Goal: Task Accomplishment & Management: Manage account settings

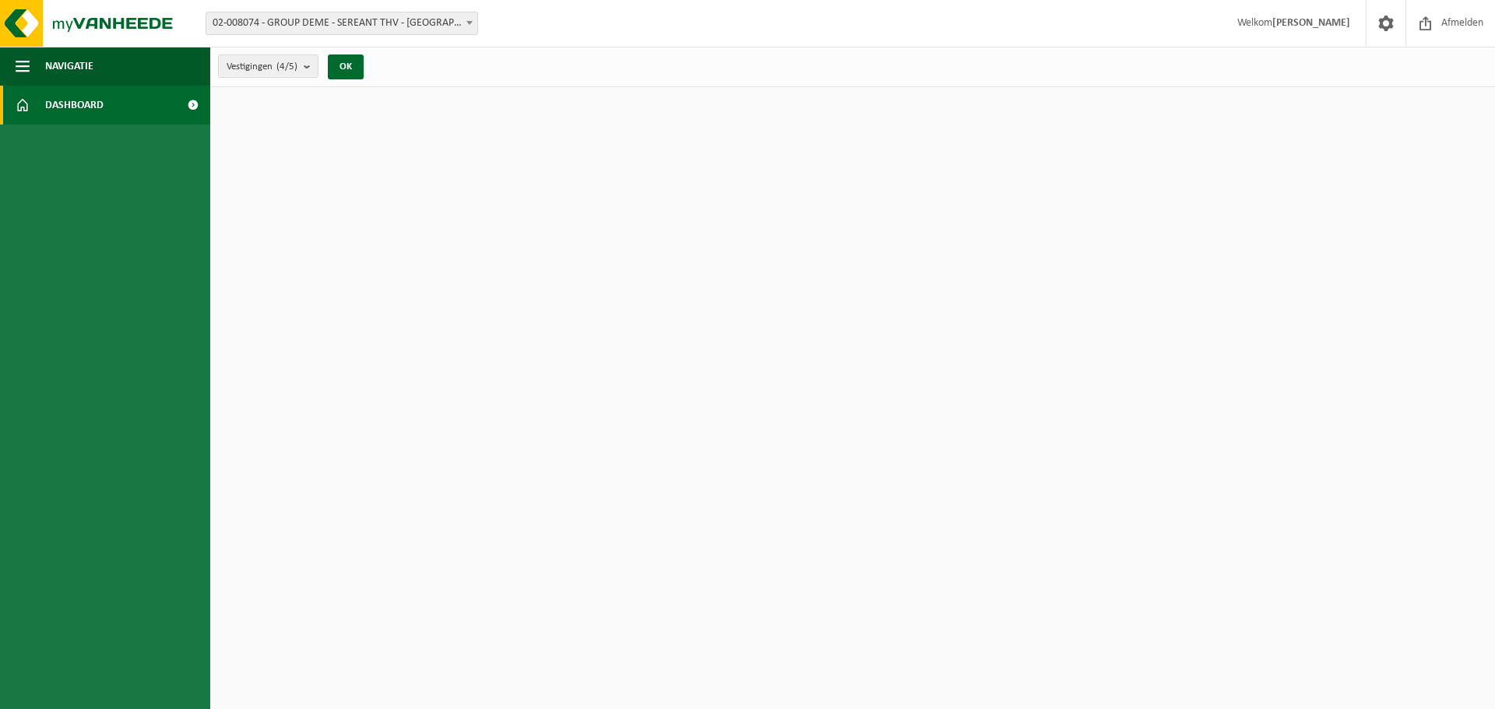
click at [469, 23] on b at bounding box center [469, 23] width 6 height 4
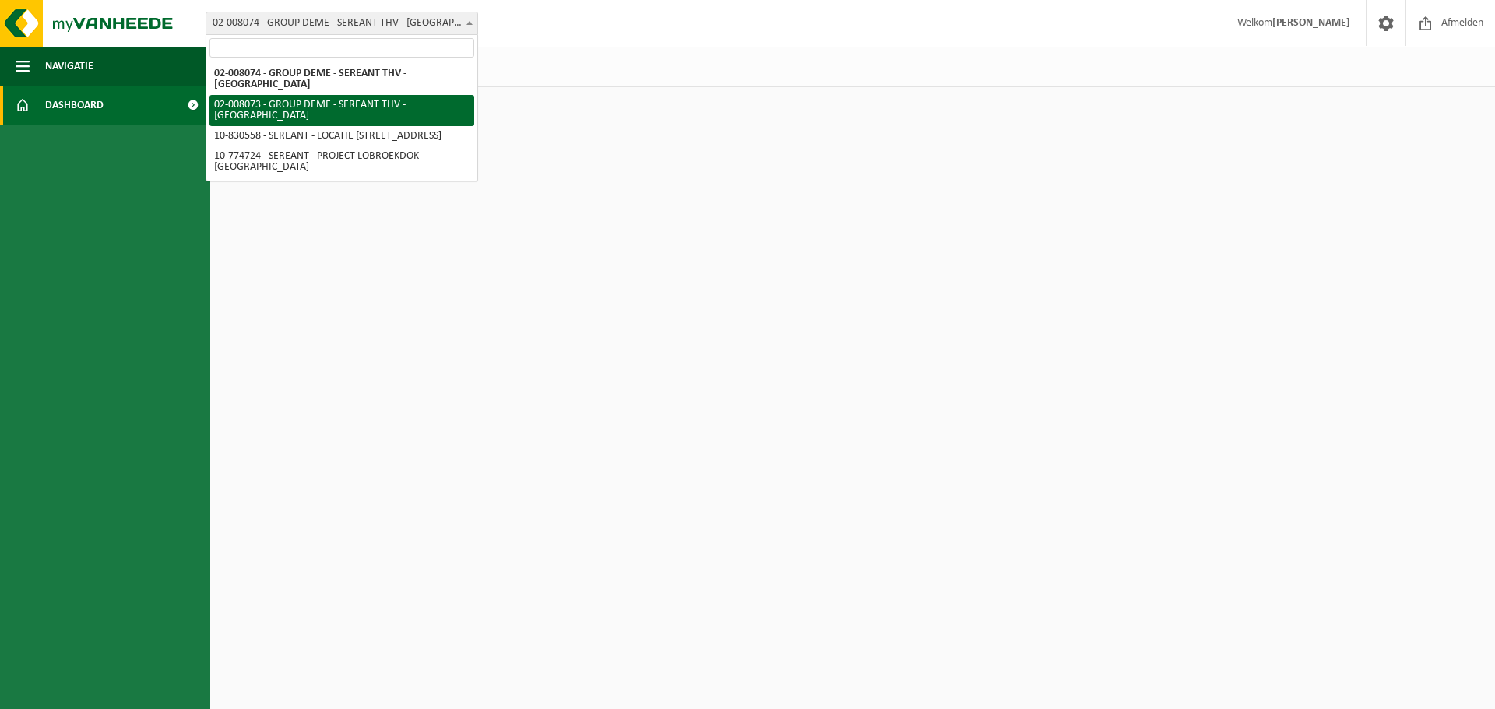
select select "1081"
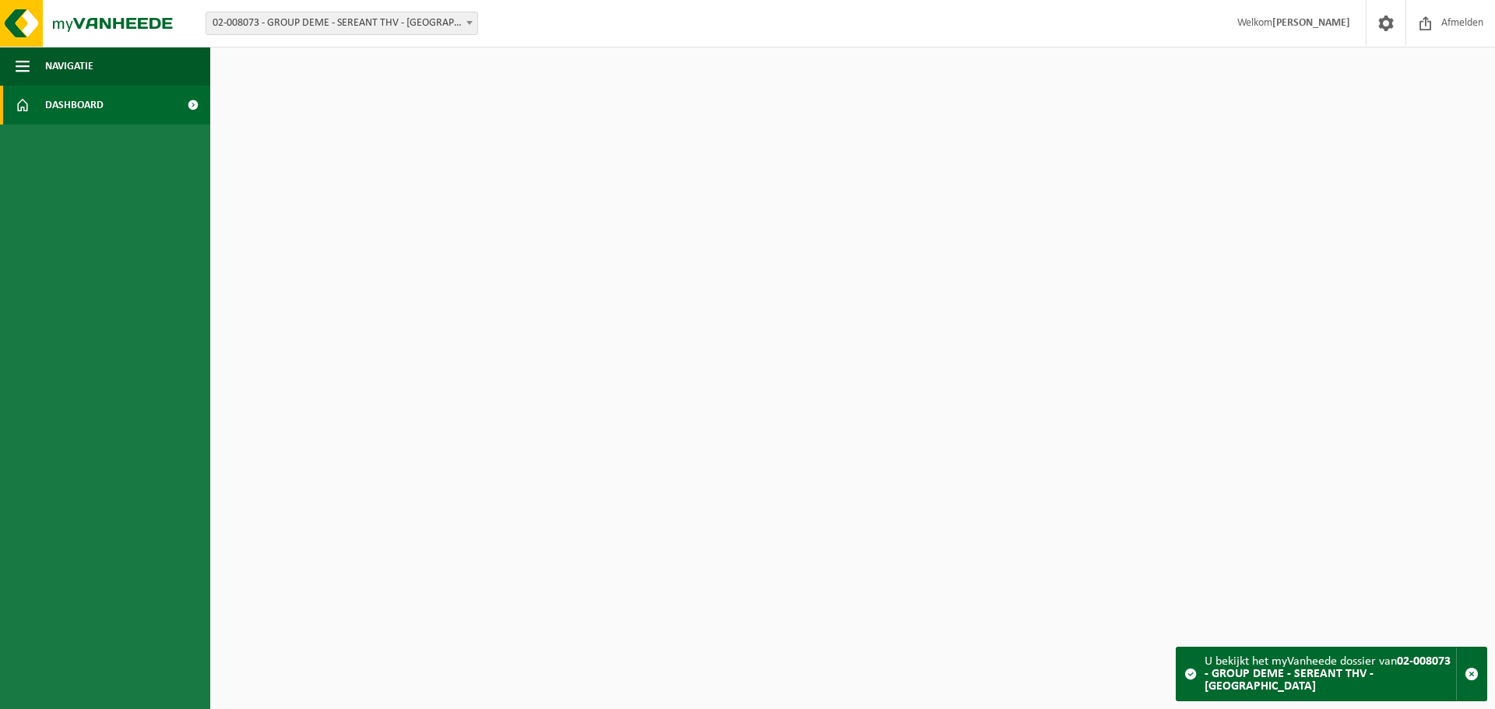
click at [79, 104] on span "Dashboard" at bounding box center [74, 105] width 58 height 39
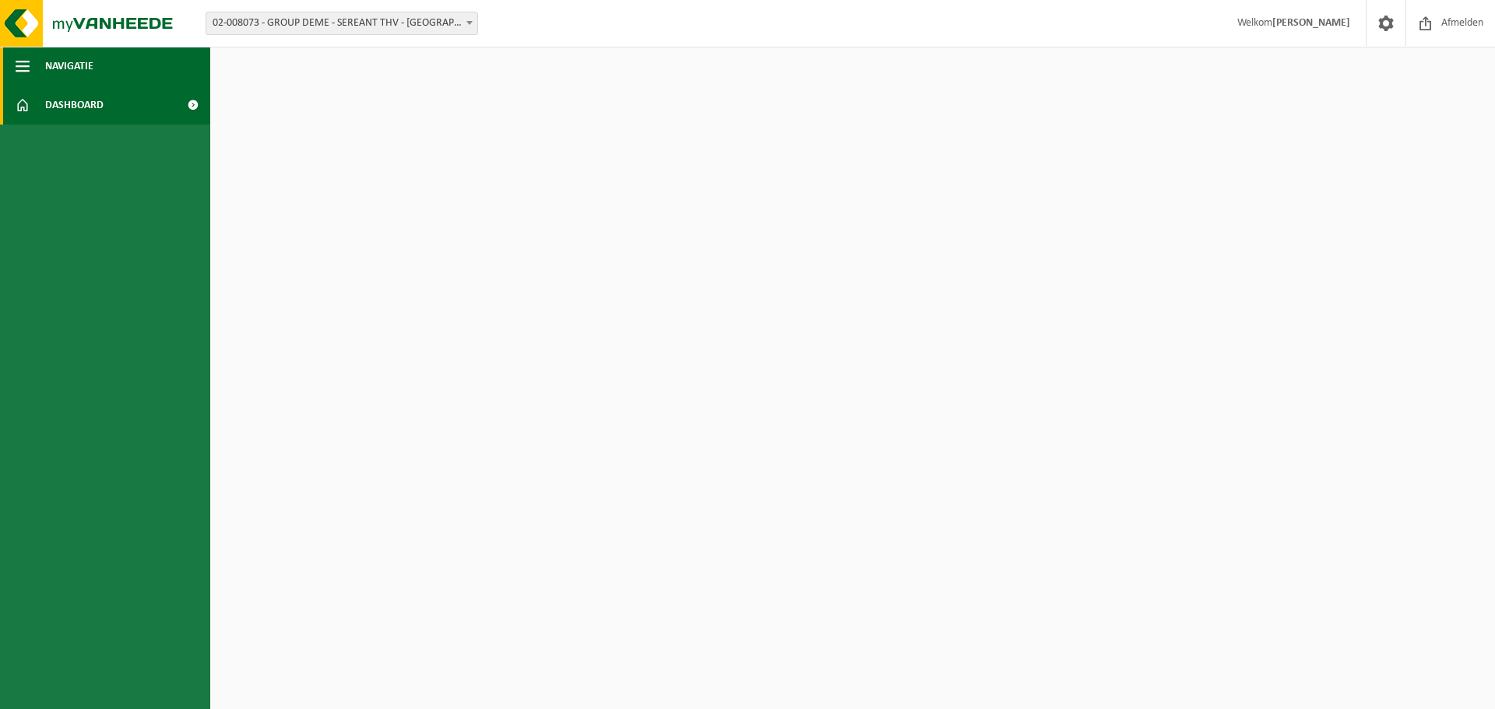
click at [23, 67] on span "button" at bounding box center [23, 66] width 14 height 39
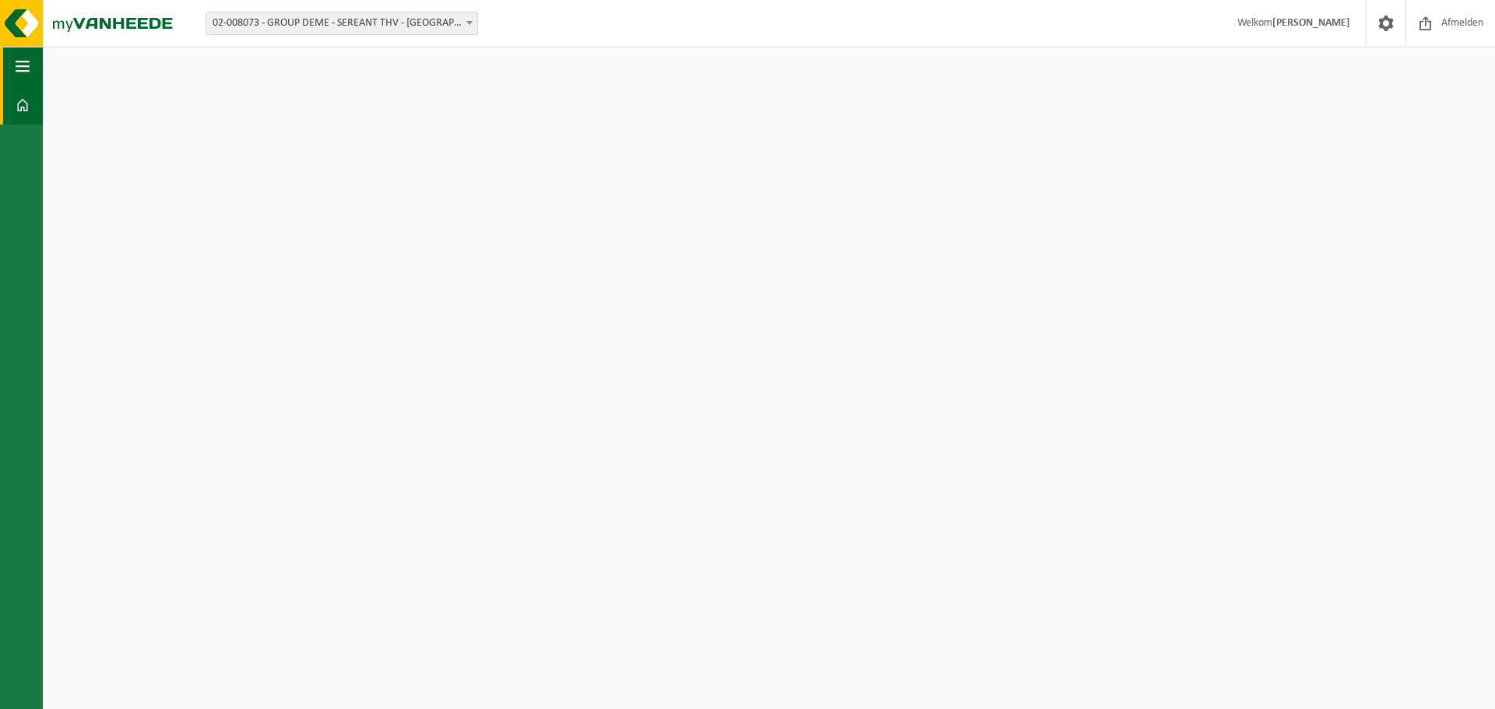
click at [21, 65] on span "button" at bounding box center [23, 66] width 14 height 39
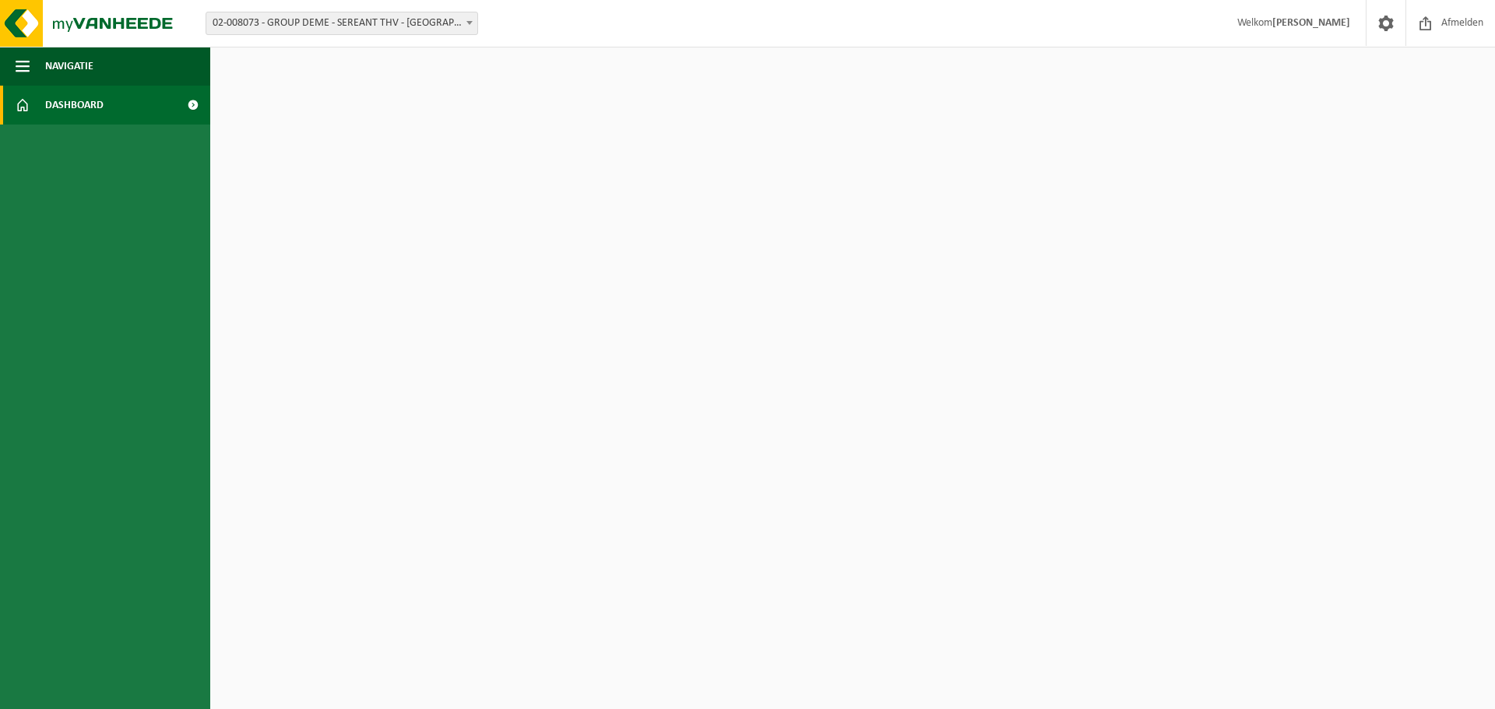
click at [191, 101] on span at bounding box center [192, 105] width 35 height 39
click at [74, 106] on span "Dashboard" at bounding box center [74, 105] width 58 height 39
click at [192, 100] on span at bounding box center [192, 105] width 35 height 39
click at [96, 156] on ul "Navigatie Afmelden Dashboard" at bounding box center [105, 378] width 210 height 663
click at [308, 72] on b "submit" at bounding box center [311, 66] width 14 height 22
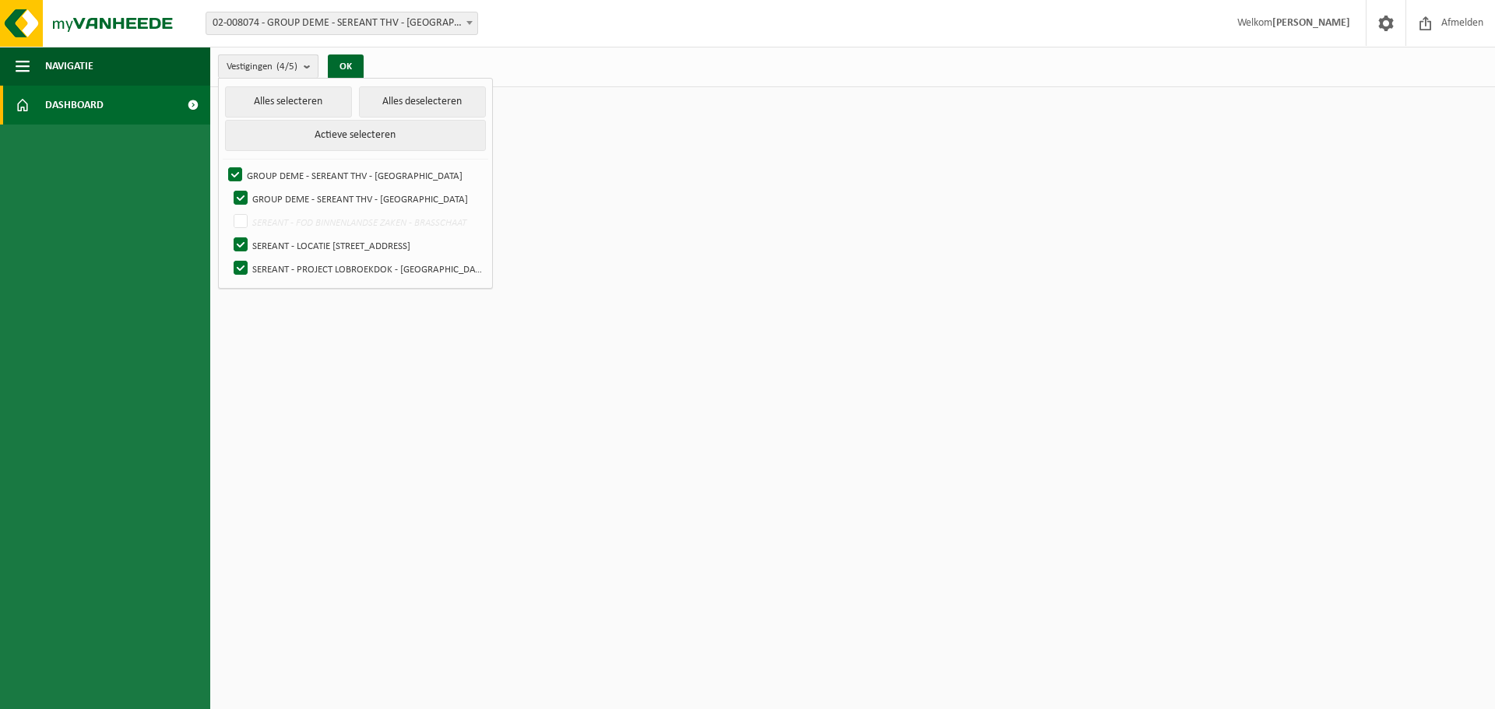
click at [308, 72] on b "submit" at bounding box center [311, 66] width 14 height 23
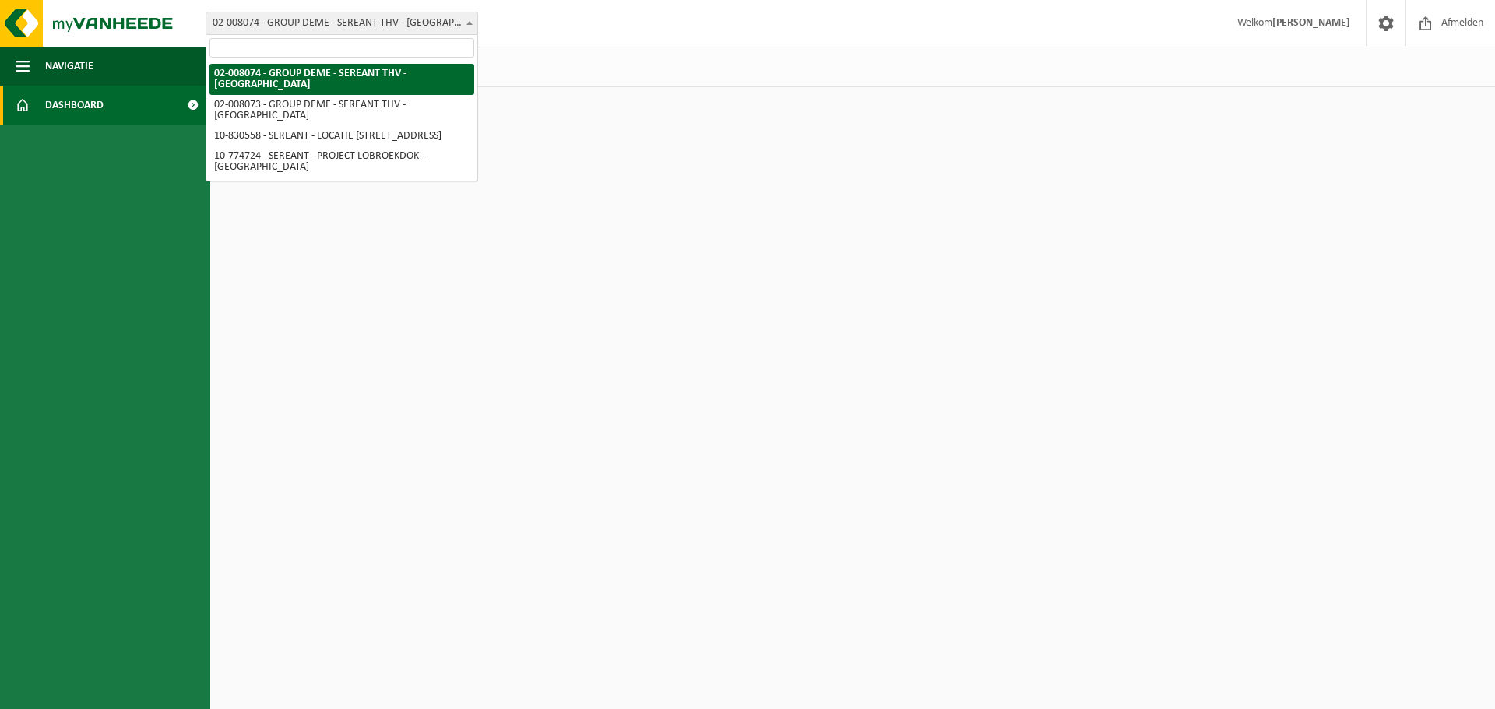
click at [472, 21] on b at bounding box center [469, 23] width 6 height 4
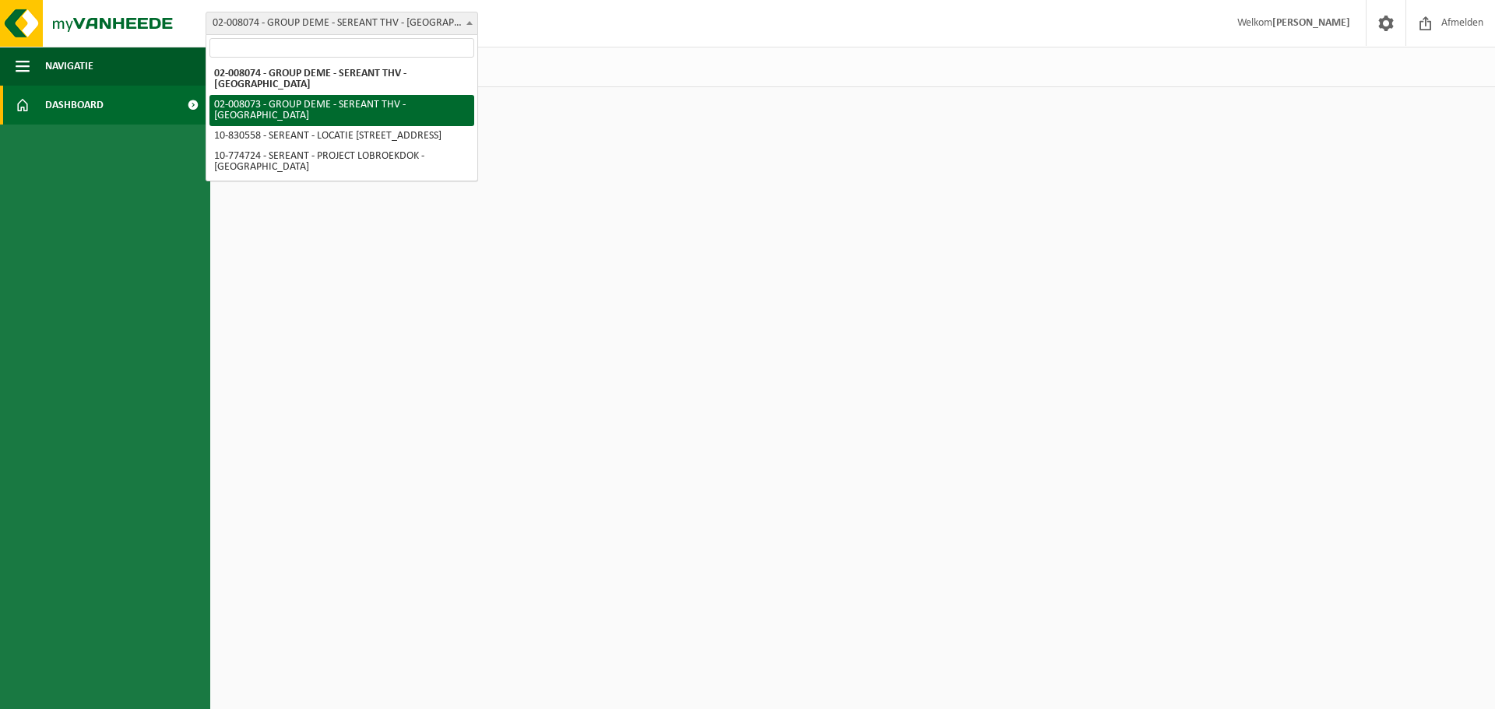
select select "1081"
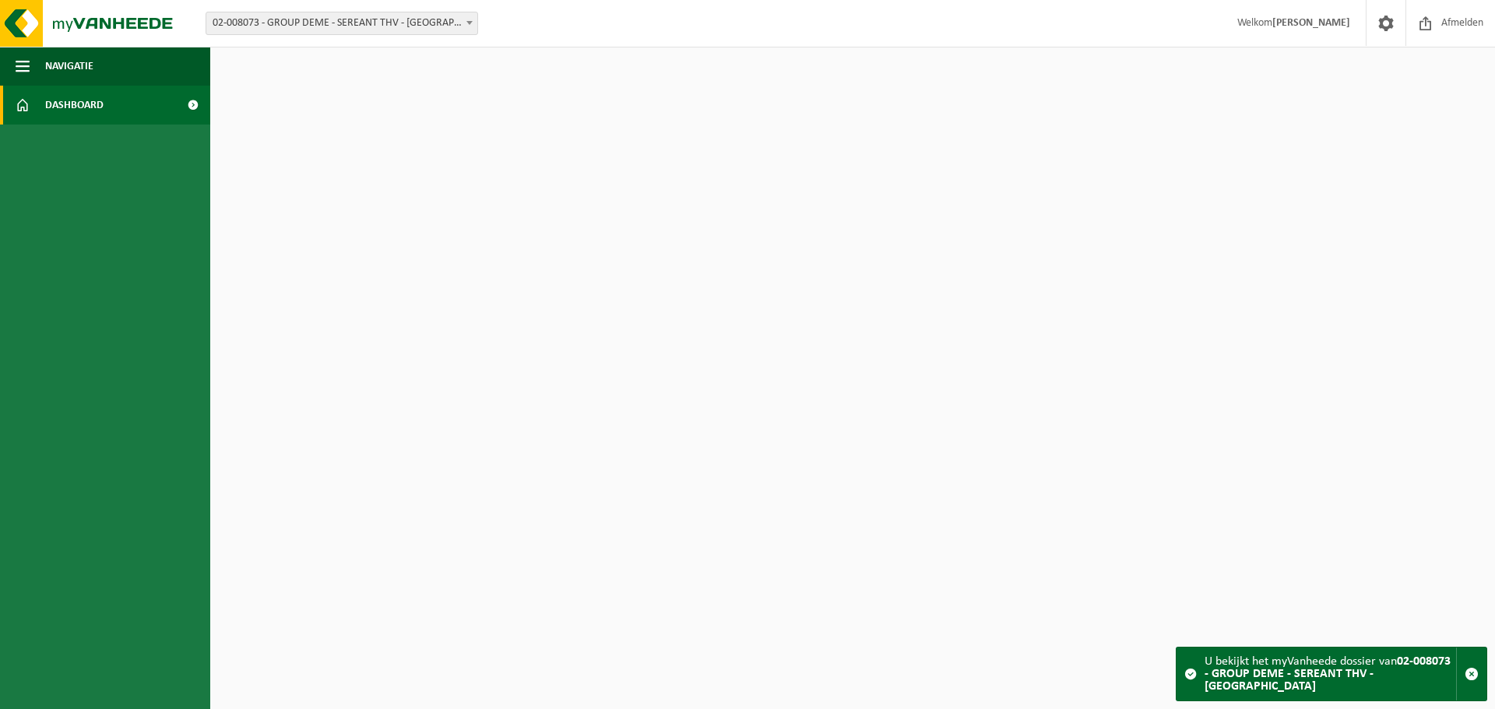
click at [1187, 680] on span at bounding box center [1190, 674] width 12 height 12
click at [14, 65] on button "Navigatie" at bounding box center [105, 66] width 210 height 39
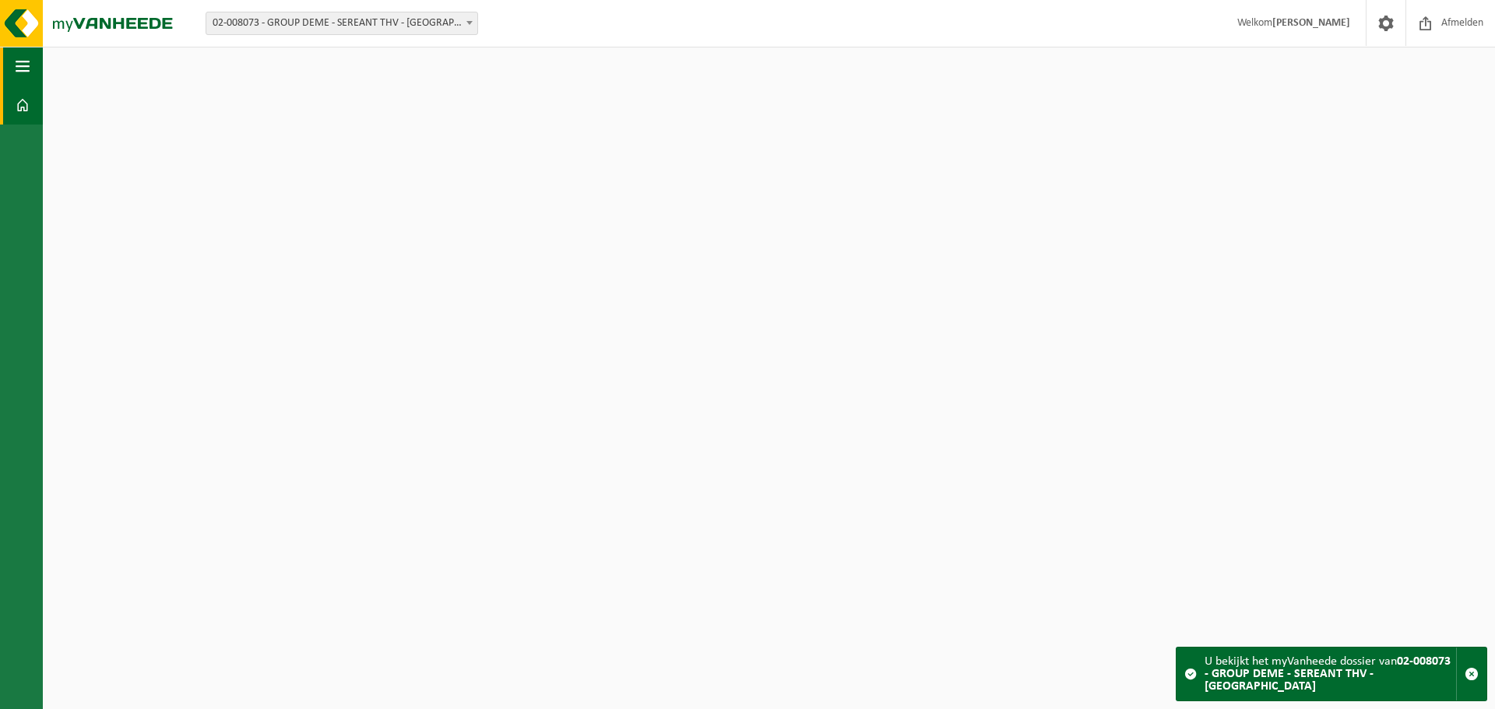
click at [14, 65] on button "Navigatie" at bounding box center [21, 66] width 43 height 39
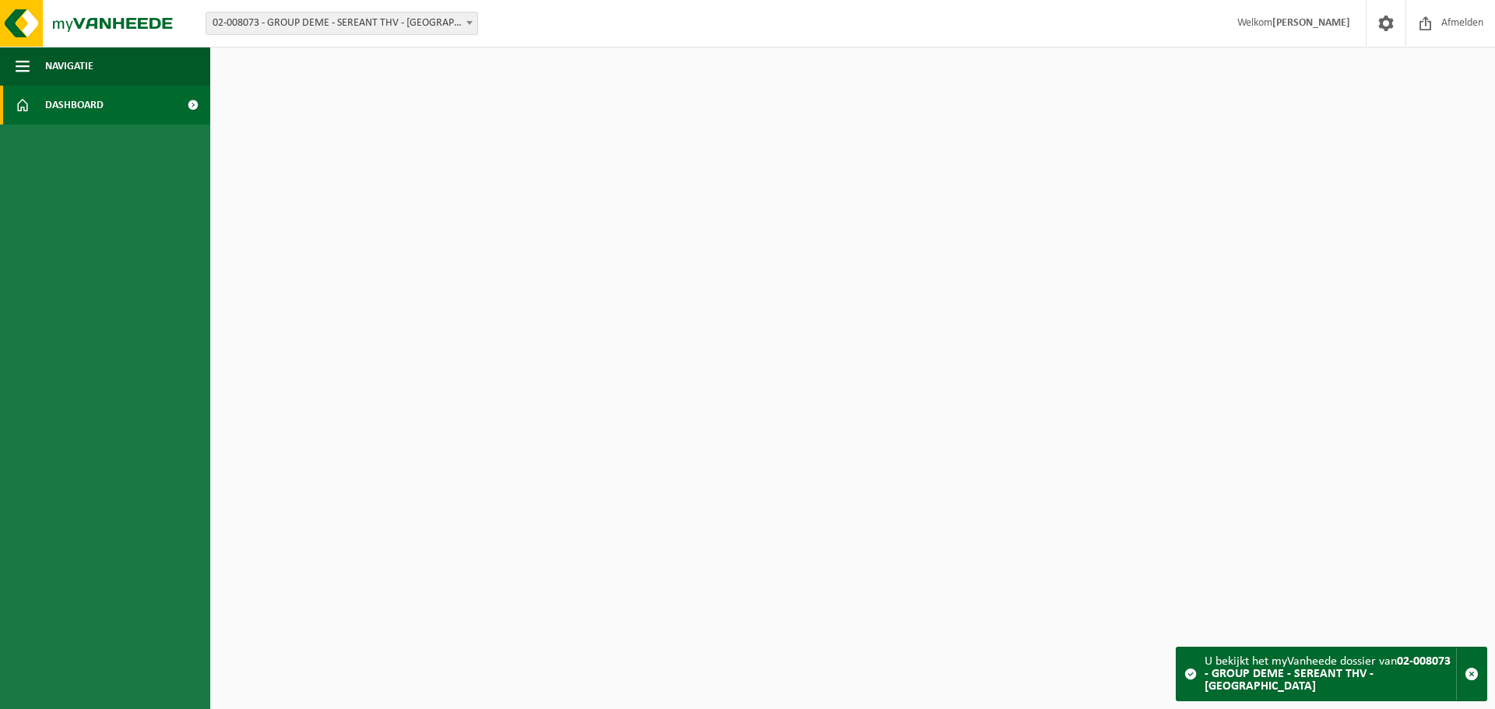
click at [190, 106] on span at bounding box center [192, 105] width 35 height 39
